Goal: Find specific page/section

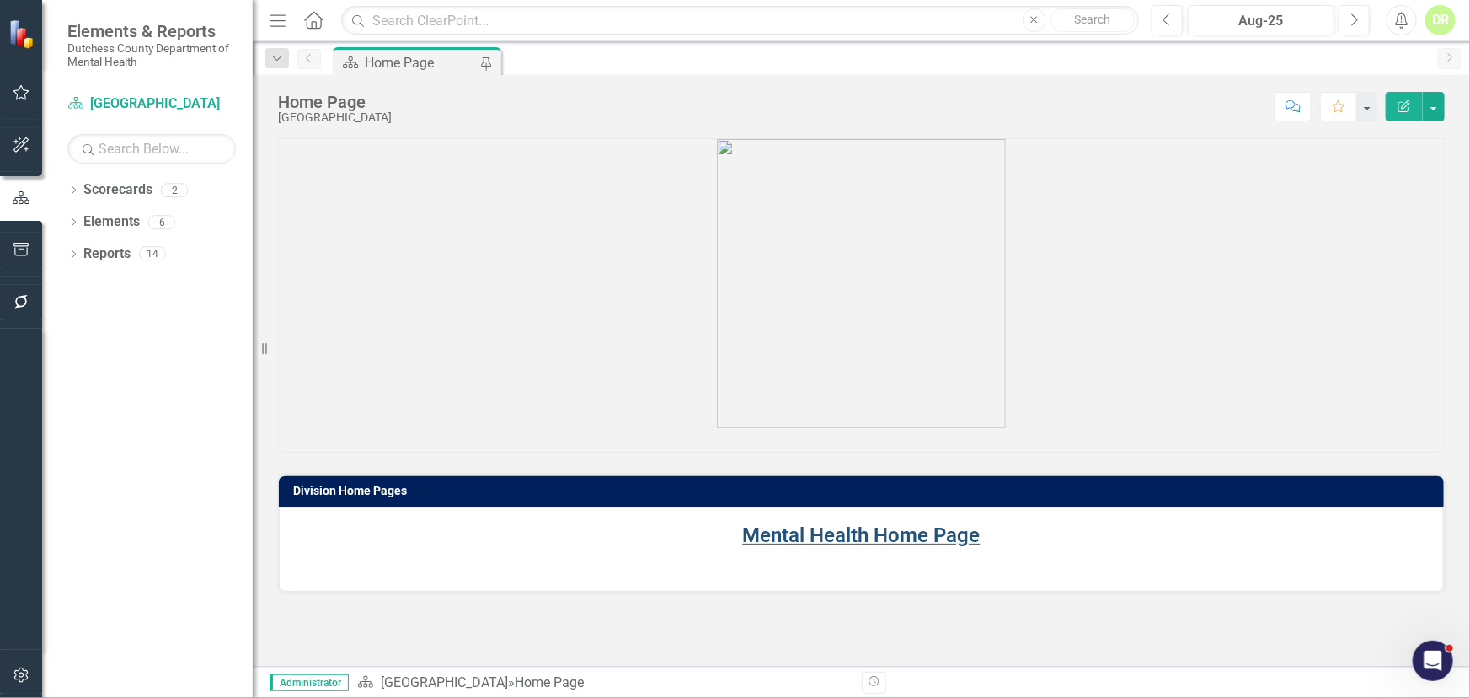
click at [864, 537] on link "Mental Health Home Page" at bounding box center [862, 535] width 238 height 24
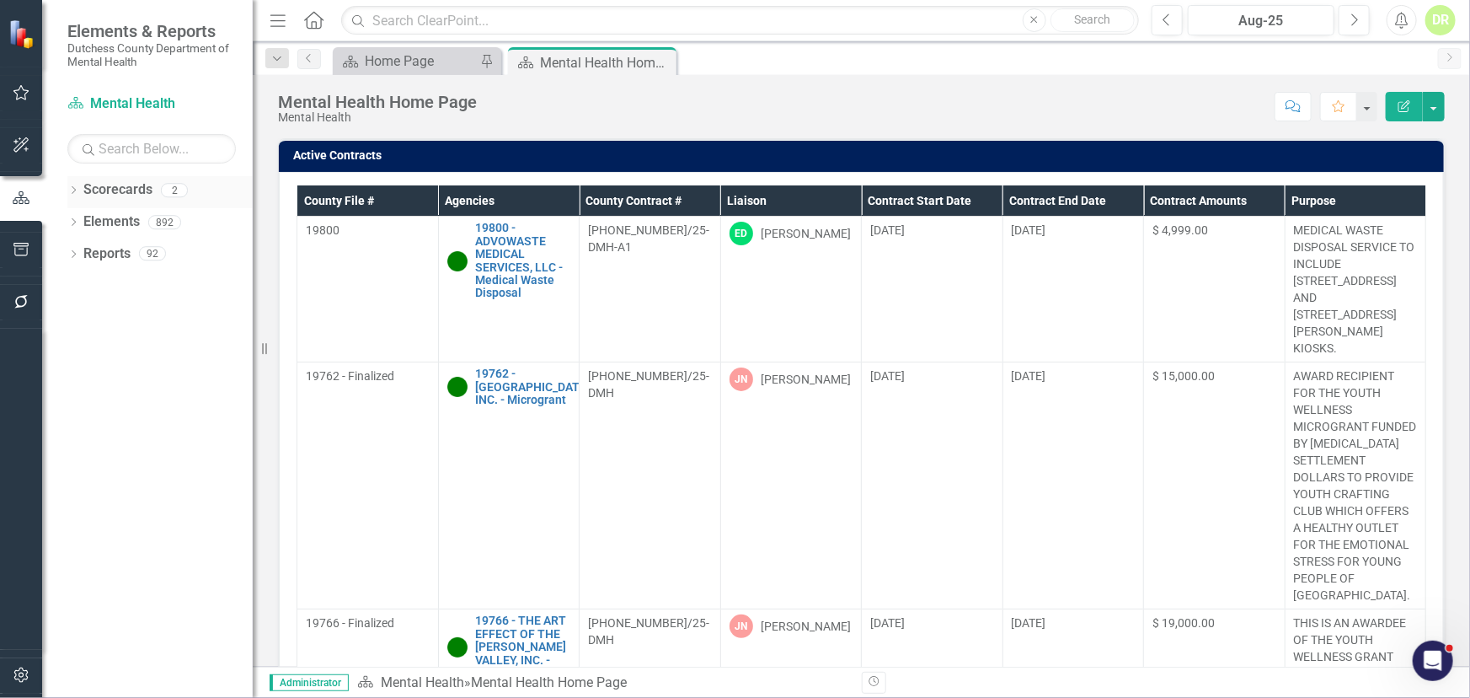
click at [132, 189] on link "Scorecards" at bounding box center [117, 189] width 69 height 19
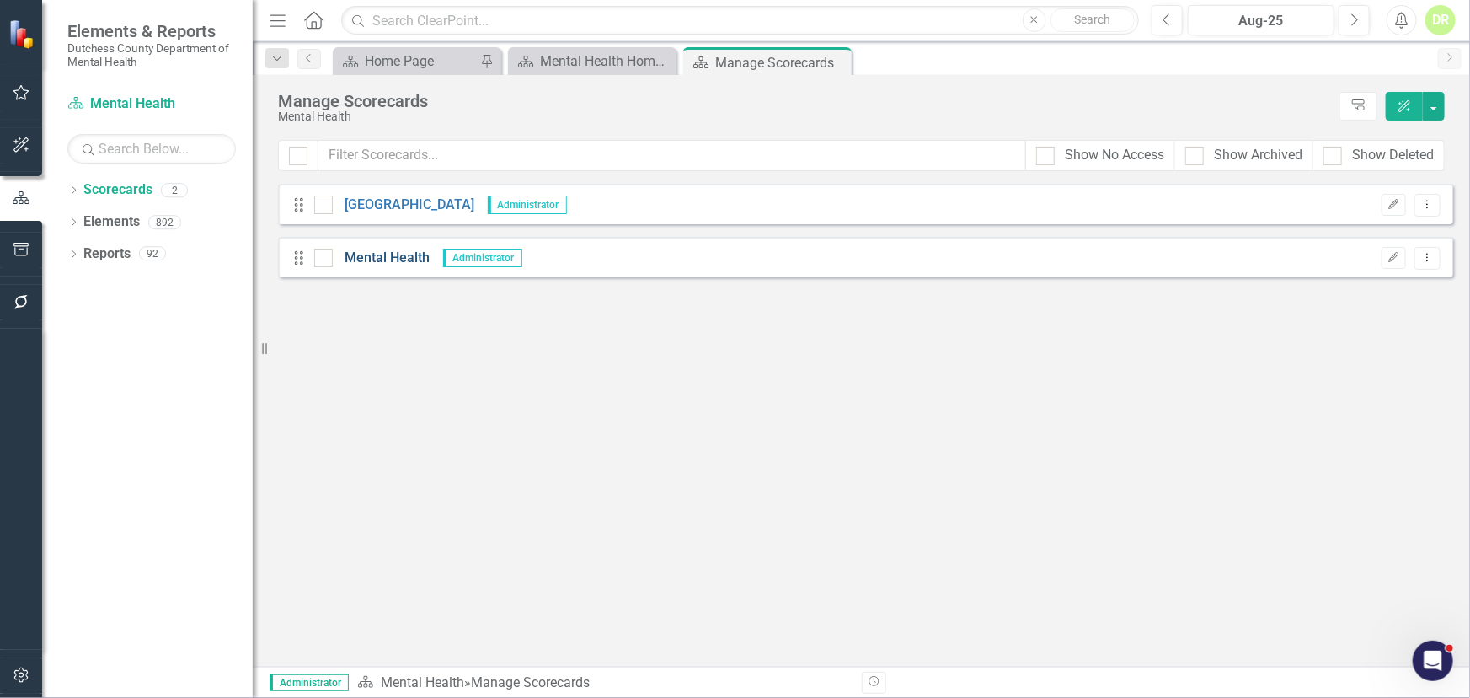
click at [361, 254] on link "Mental Health" at bounding box center [382, 258] width 98 height 19
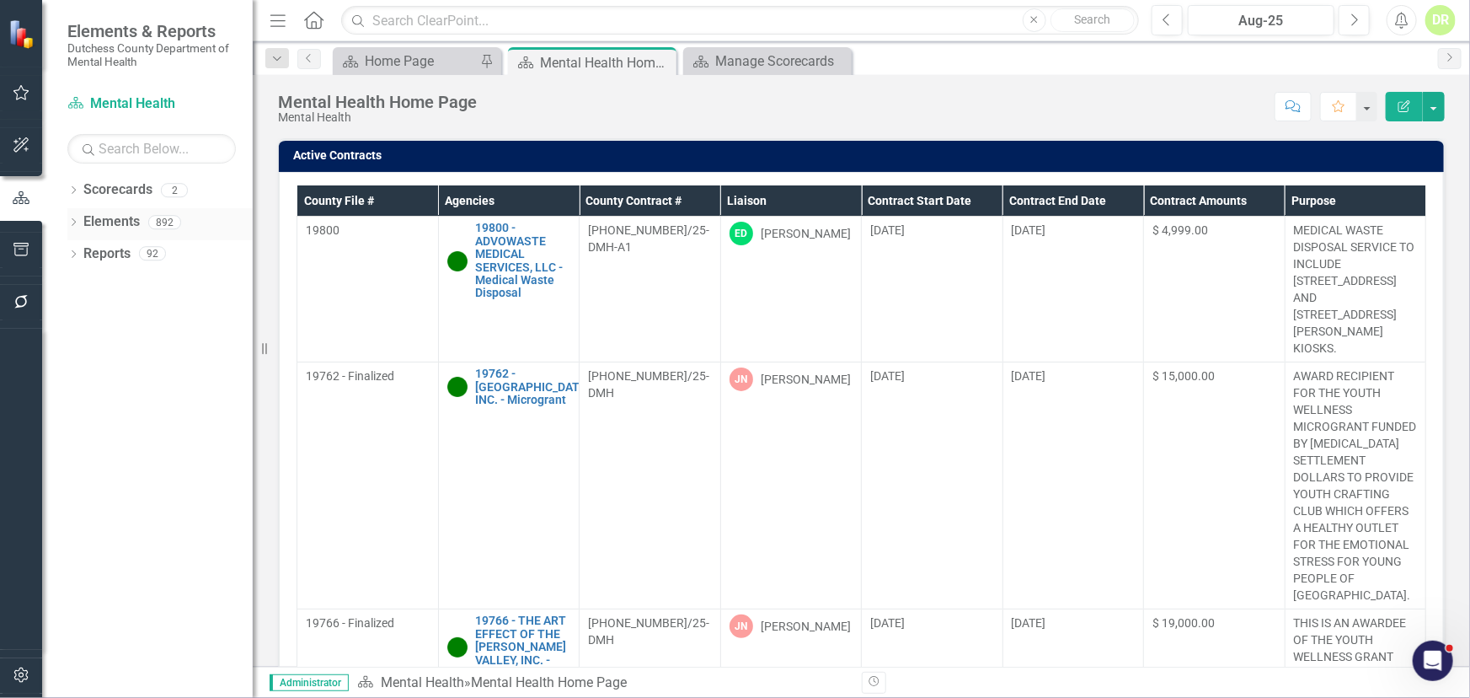
click at [92, 220] on link "Elements" at bounding box center [111, 221] width 56 height 19
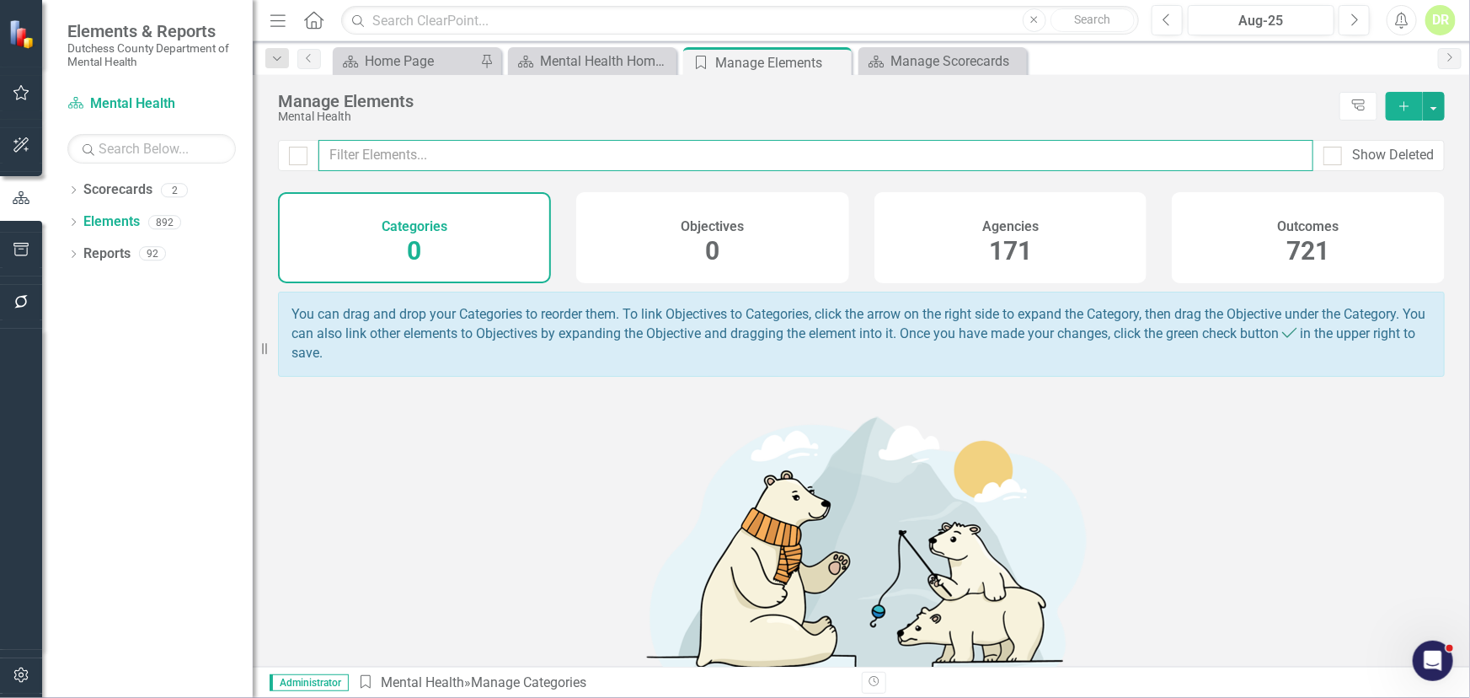
click at [499, 158] on input "text" at bounding box center [815, 155] width 995 height 31
type input "oracle"
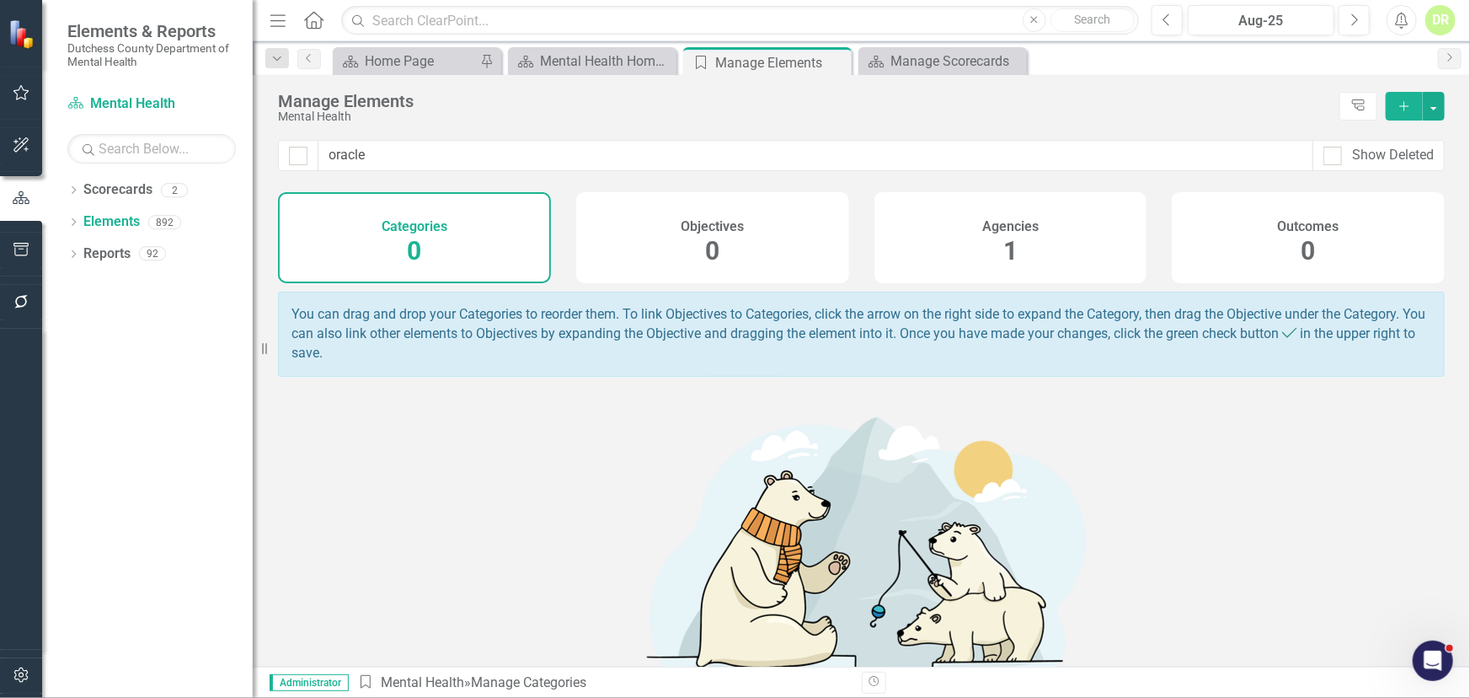
click at [1019, 215] on div "Agencies" at bounding box center [1010, 224] width 56 height 19
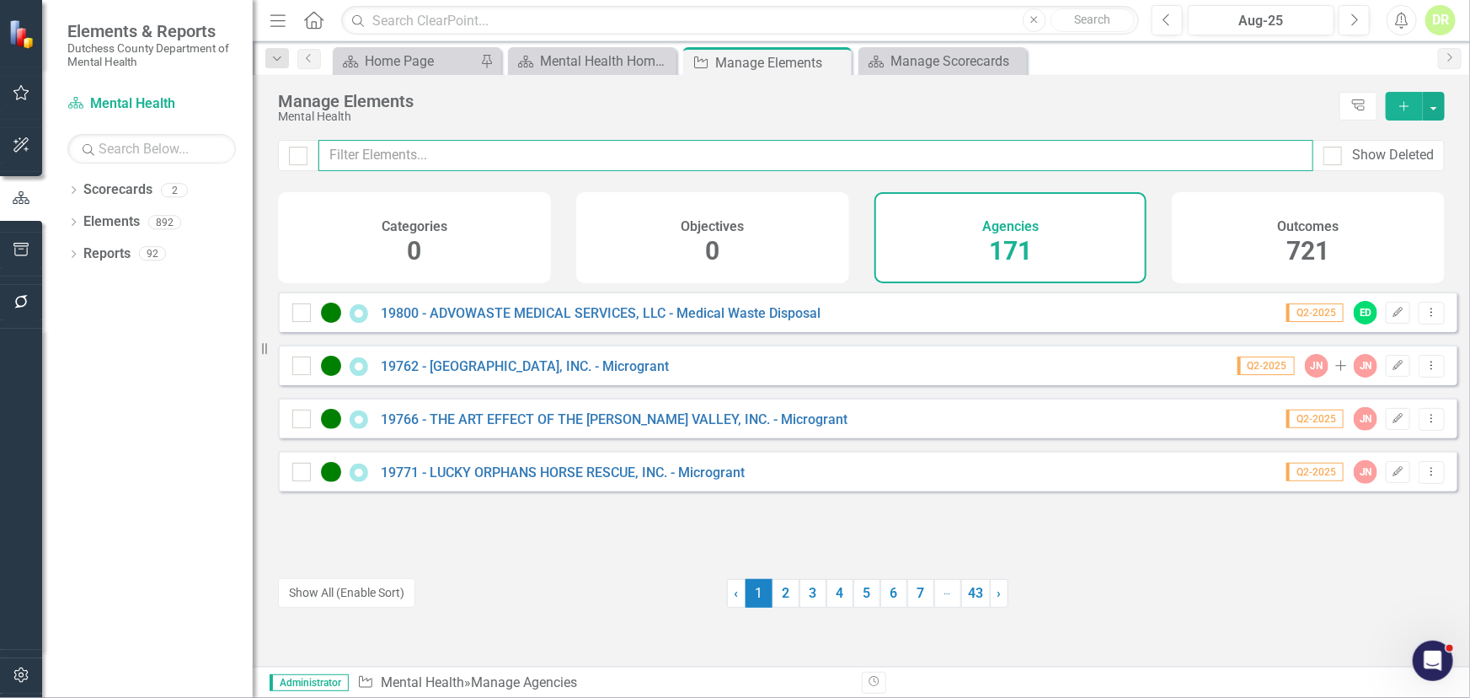
click at [420, 148] on input "text" at bounding box center [815, 155] width 995 height 31
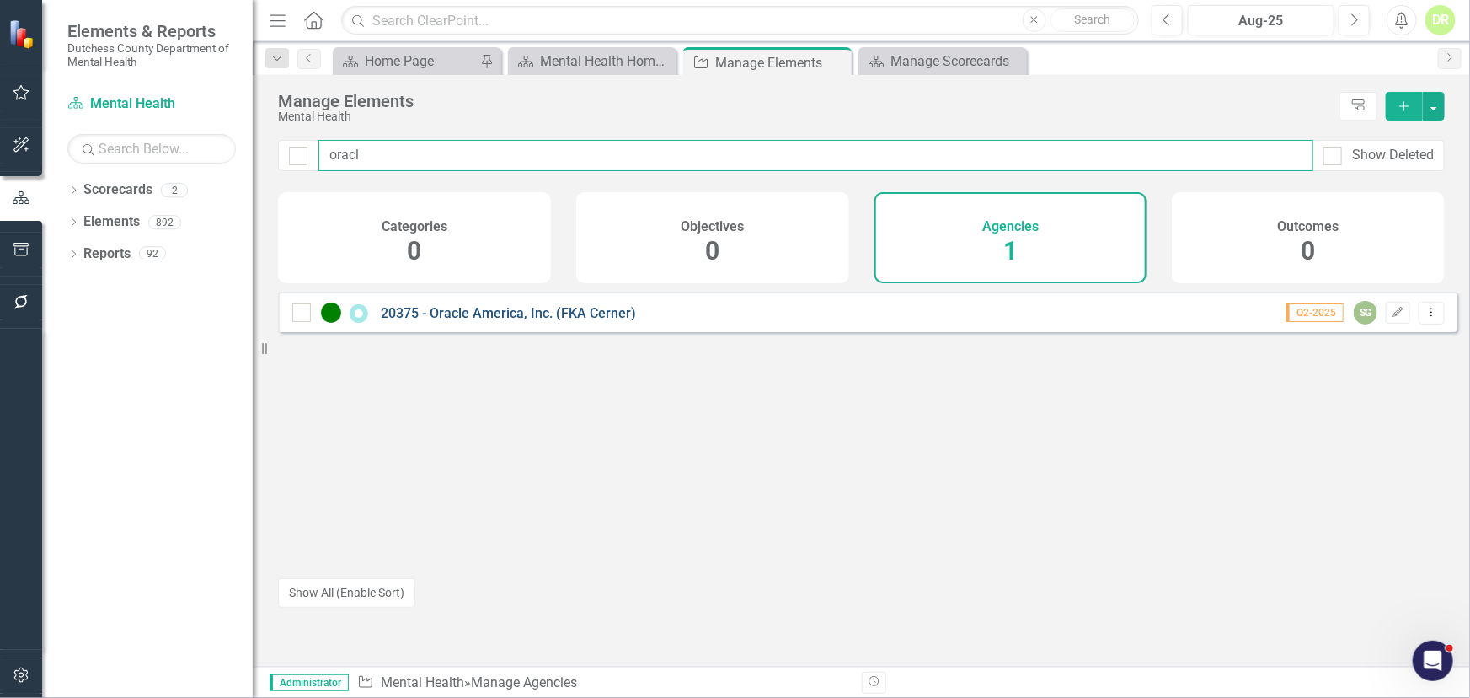
type input "oracl"
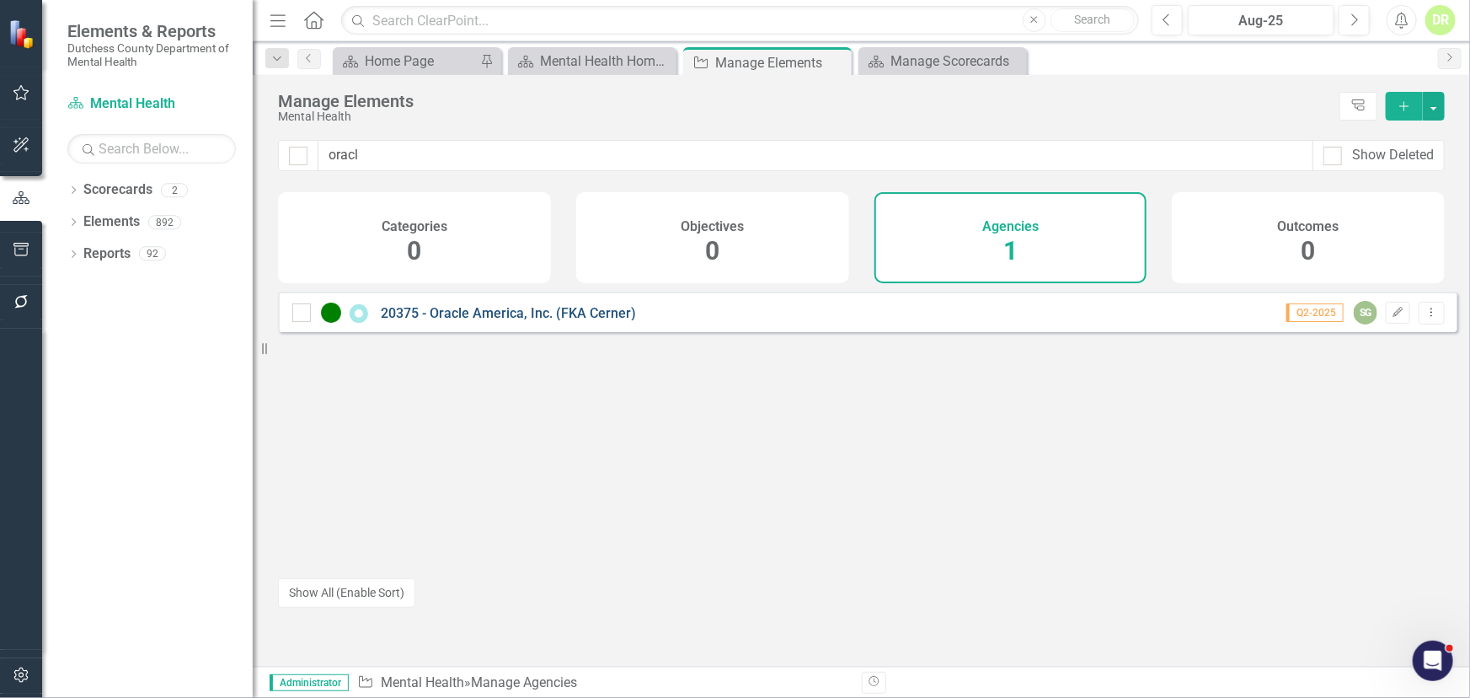
click at [496, 321] on link "20375 - Oracle America, Inc. (FKA Cerner)" at bounding box center [508, 313] width 255 height 16
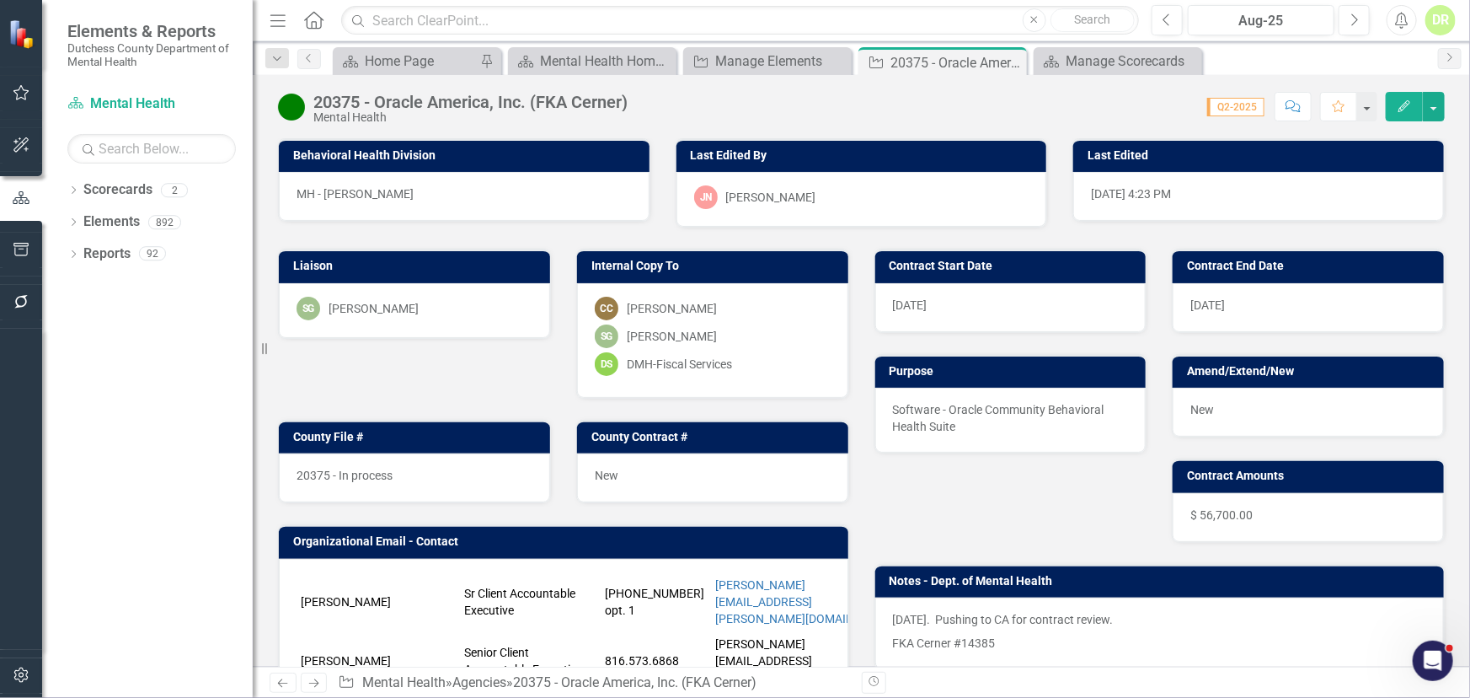
scroll to position [229, 0]
